Goal: Information Seeking & Learning: Learn about a topic

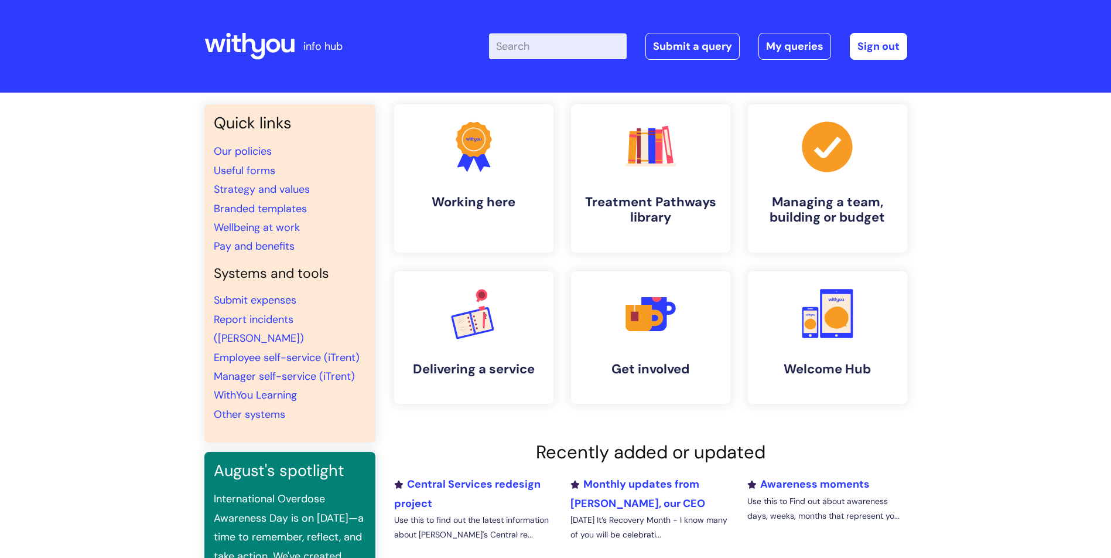
click at [547, 43] on input "Enter your search term here..." at bounding box center [558, 46] width 138 height 26
type input "cv review"
click button "Search" at bounding box center [0, 0] width 0 height 0
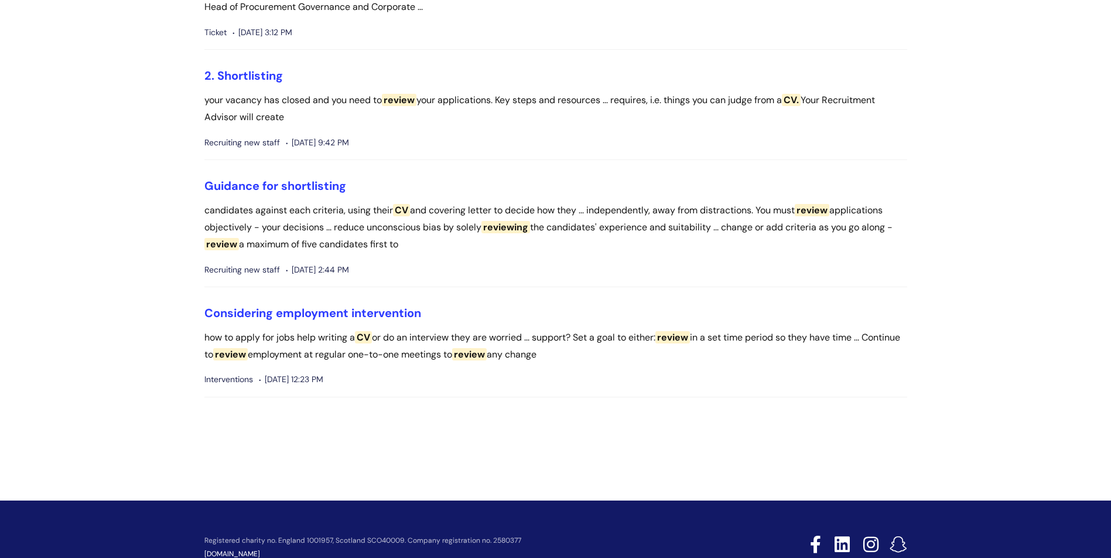
scroll to position [176, 0]
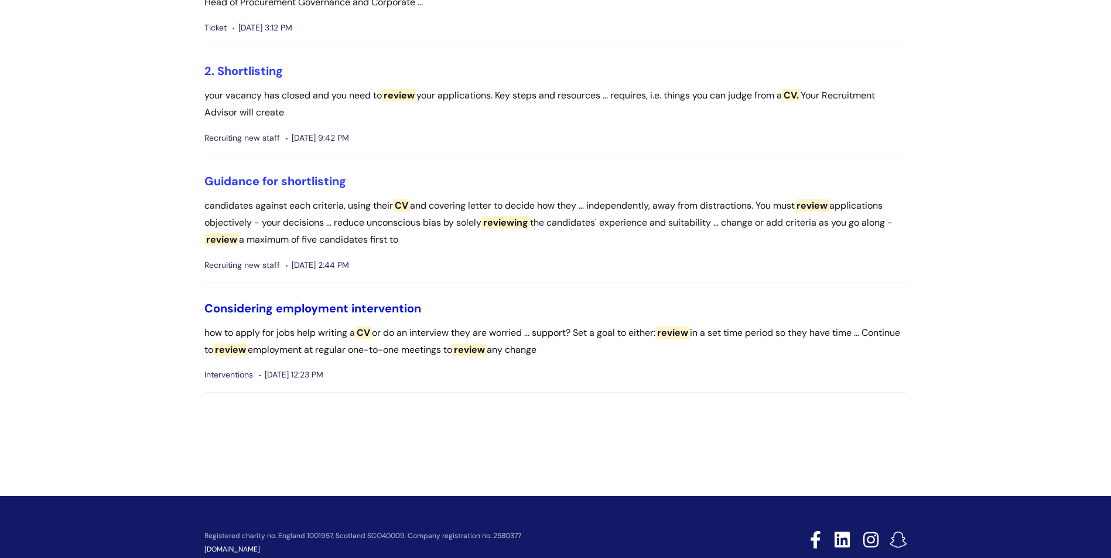
click at [383, 313] on link "Considering employment intervention" at bounding box center [312, 308] width 217 height 15
